Goal: Information Seeking & Learning: Learn about a topic

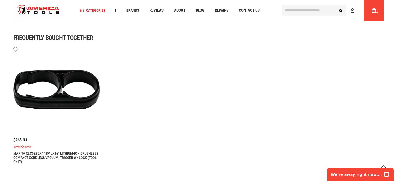
scroll to position [447, 0]
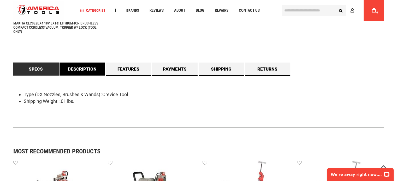
click at [82, 72] on link "Description" at bounding box center [82, 69] width 45 height 13
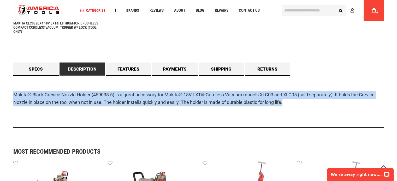
drag, startPoint x: 291, startPoint y: 101, endPoint x: 11, endPoint y: 92, distance: 280.1
copy p "Makita® Black Crevice Nozzle Holder (459038-6) is a great accessory for Makita®…"
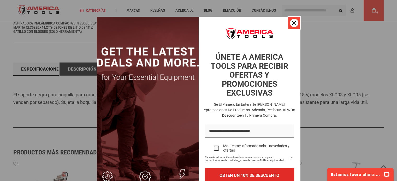
click at [293, 25] on icon "icono de cerrar" at bounding box center [294, 23] width 4 height 4
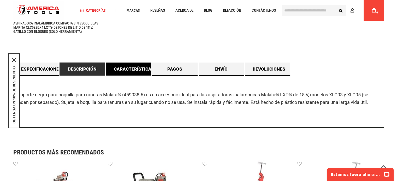
click at [135, 69] on font "Características" at bounding box center [134, 69] width 40 height 5
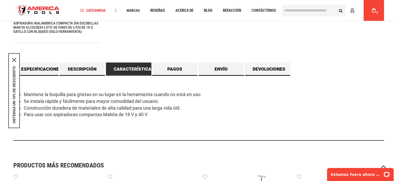
click at [208, 114] on li "Para usar con aspiradoras compactas Makita de 18 V y 40 V" at bounding box center [204, 115] width 360 height 7
click at [14, 57] on div "OBTENGA UN 10% DE DESCUENTO" at bounding box center [13, 90] width 11 height 75
click at [181, 75] on link "Pagos" at bounding box center [174, 69] width 45 height 13
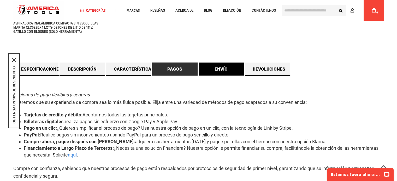
click at [227, 68] on font "Envío" at bounding box center [221, 69] width 13 height 5
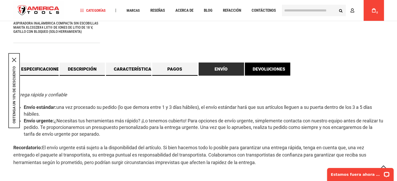
click at [279, 70] on font "Devoluciones" at bounding box center [269, 69] width 33 height 5
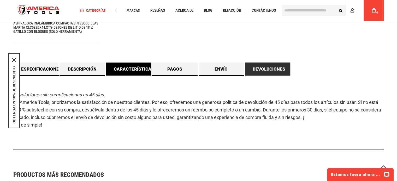
click at [134, 71] on font "Características" at bounding box center [134, 69] width 40 height 5
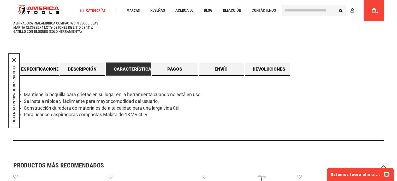
click at [15, 58] on icon "icono de cerrar" at bounding box center [14, 60] width 4 height 4
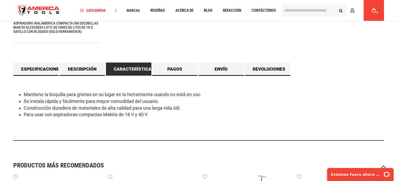
click at [227, 128] on div "Mantiene la boquilla para grietas en su lugar en la herramienta cuando no está …" at bounding box center [198, 108] width 371 height 65
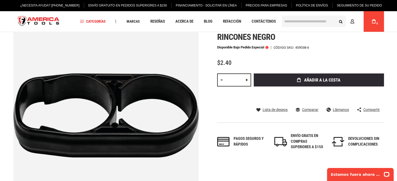
scroll to position [3, 0]
